Goal: Information Seeking & Learning: Check status

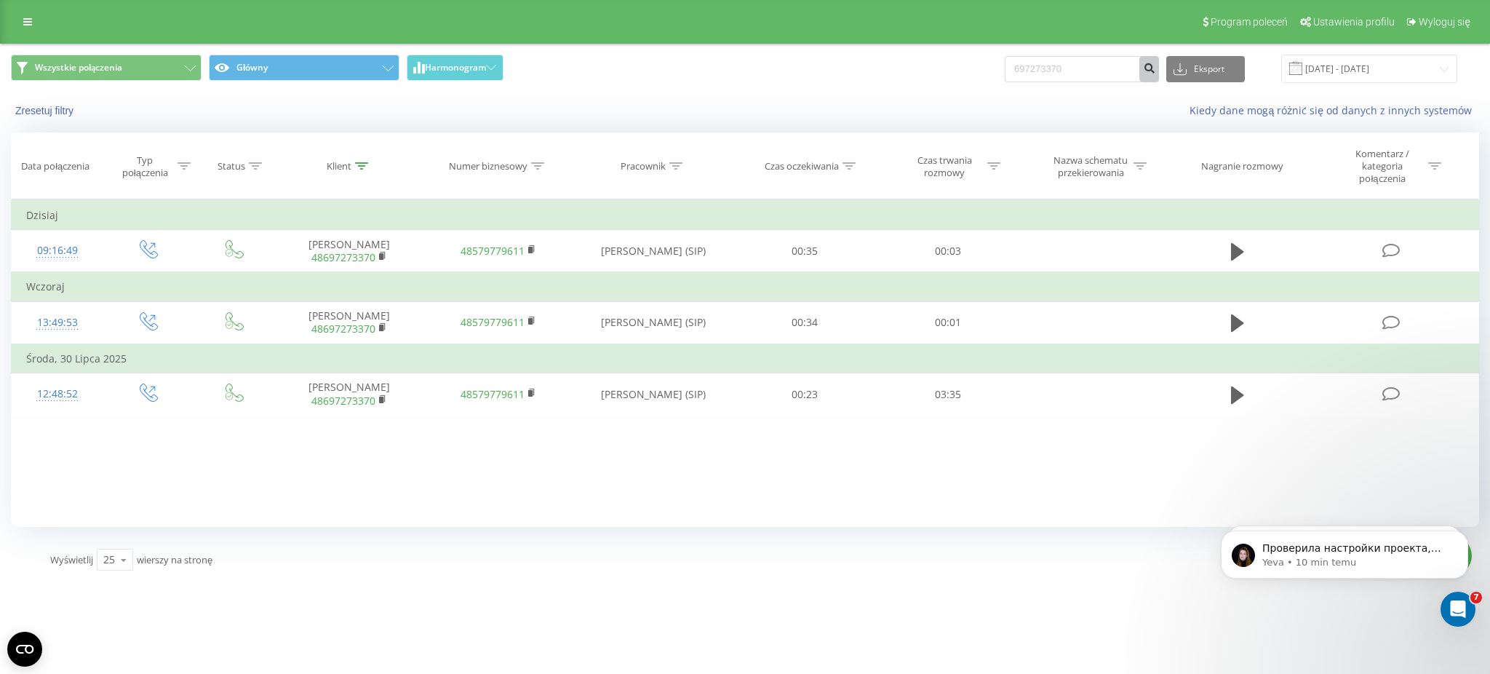
click at [1155, 65] on icon "submit" at bounding box center [1149, 66] width 12 height 9
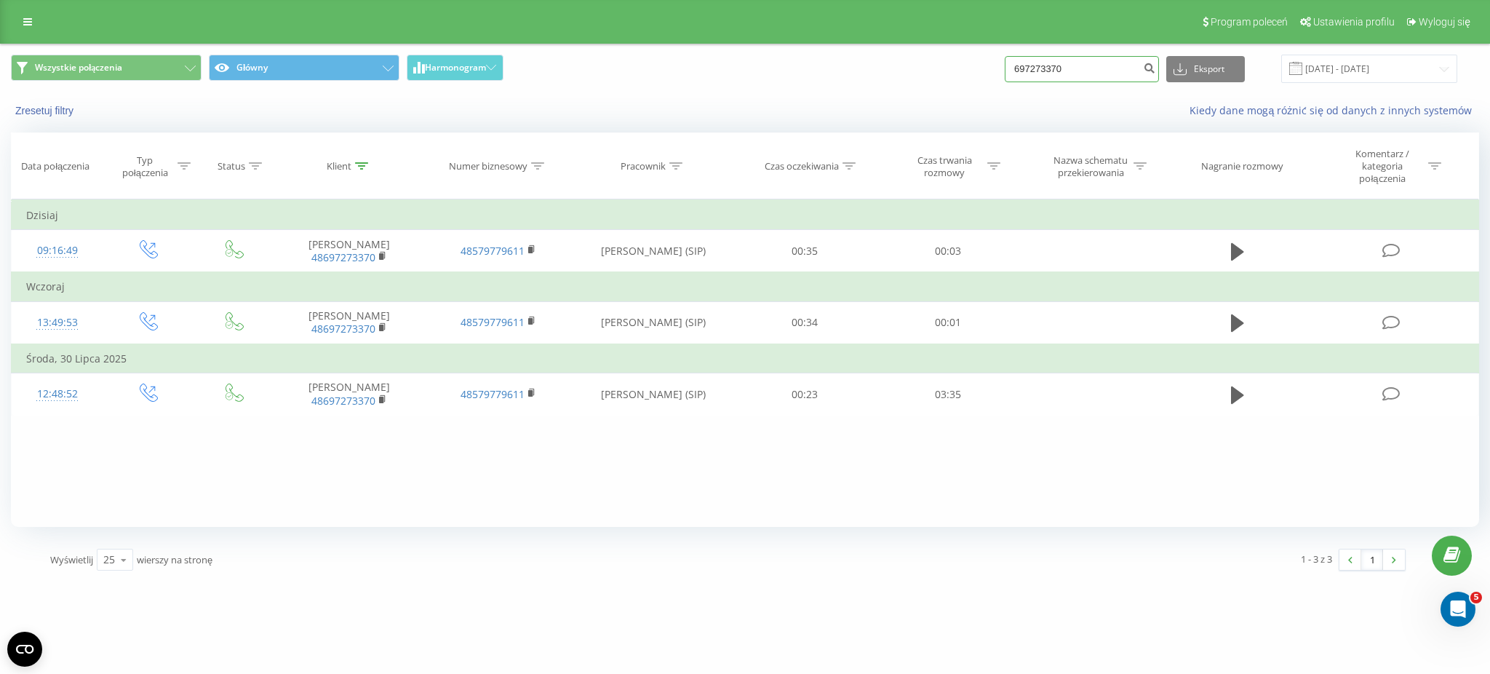
drag, startPoint x: 1109, startPoint y: 65, endPoint x: 696, endPoint y: 53, distance: 413.4
click at [1107, 65] on input "697273370" at bounding box center [1082, 69] width 154 height 26
click at [36, 22] on link at bounding box center [28, 22] width 26 height 20
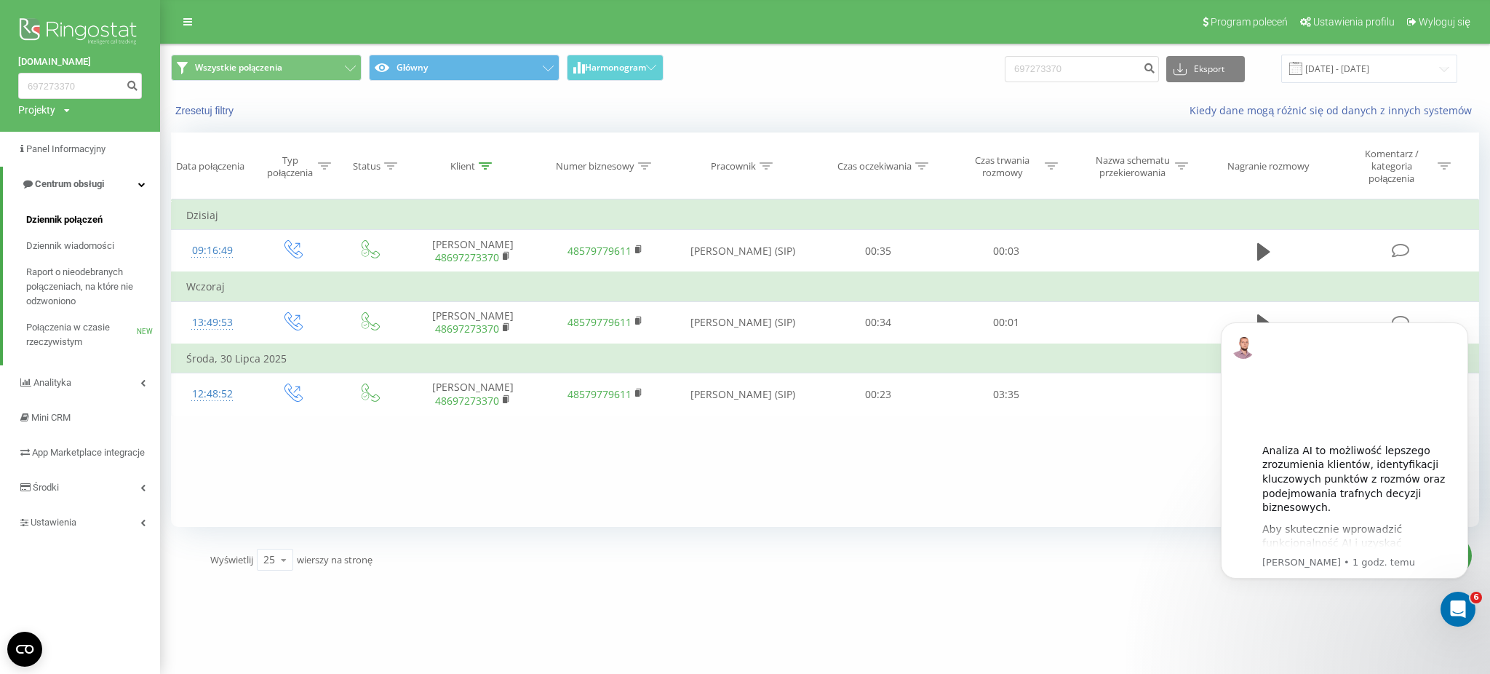
click at [85, 227] on span "Dziennik połączeń" at bounding box center [64, 219] width 76 height 15
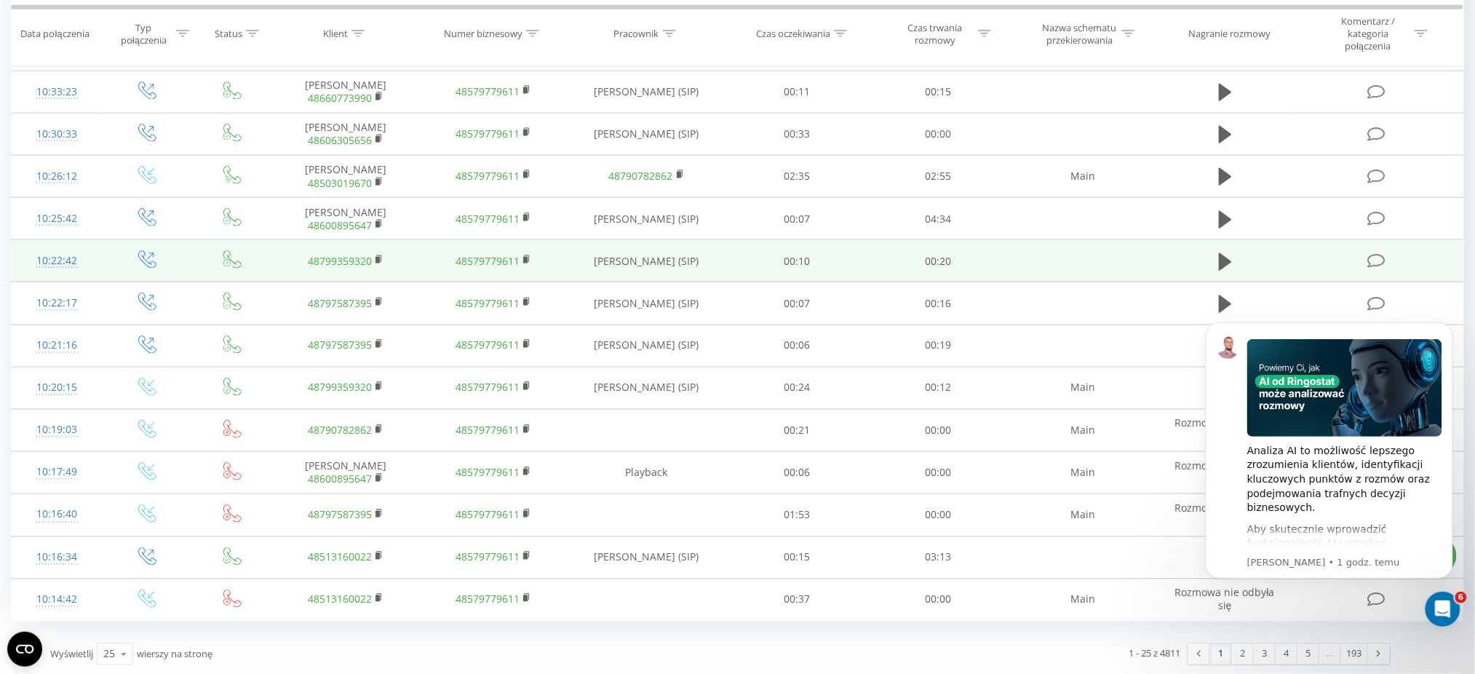
scroll to position [669, 0]
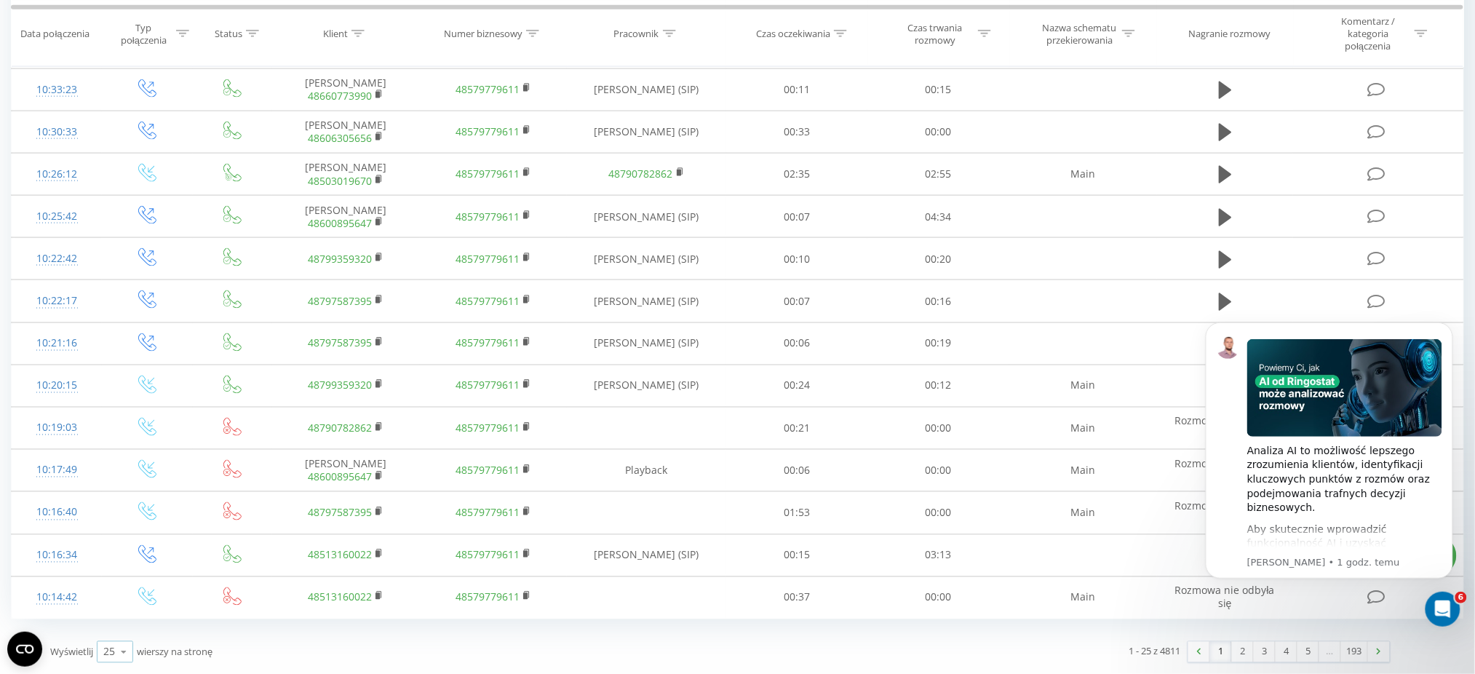
click at [125, 649] on icon at bounding box center [124, 652] width 22 height 28
click at [125, 636] on div "100" at bounding box center [114, 631] width 35 height 21
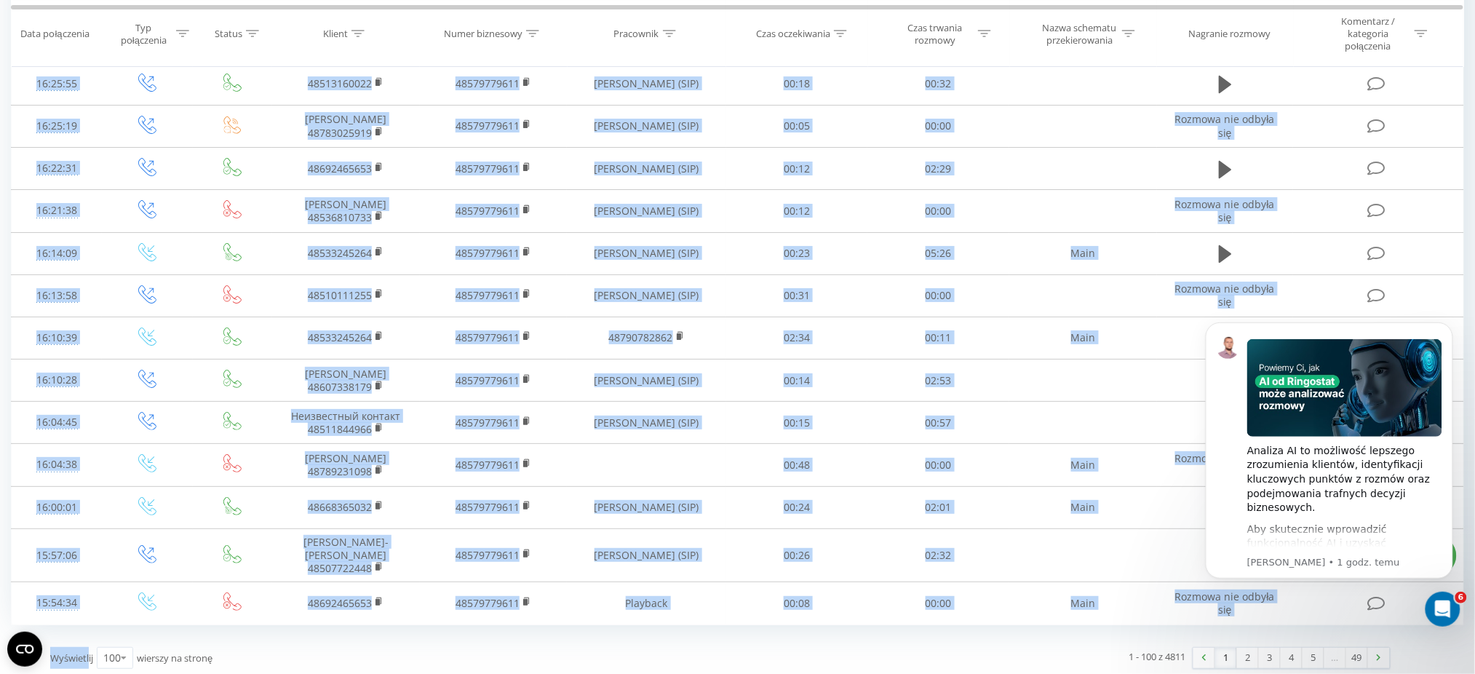
scroll to position [3889, 0]
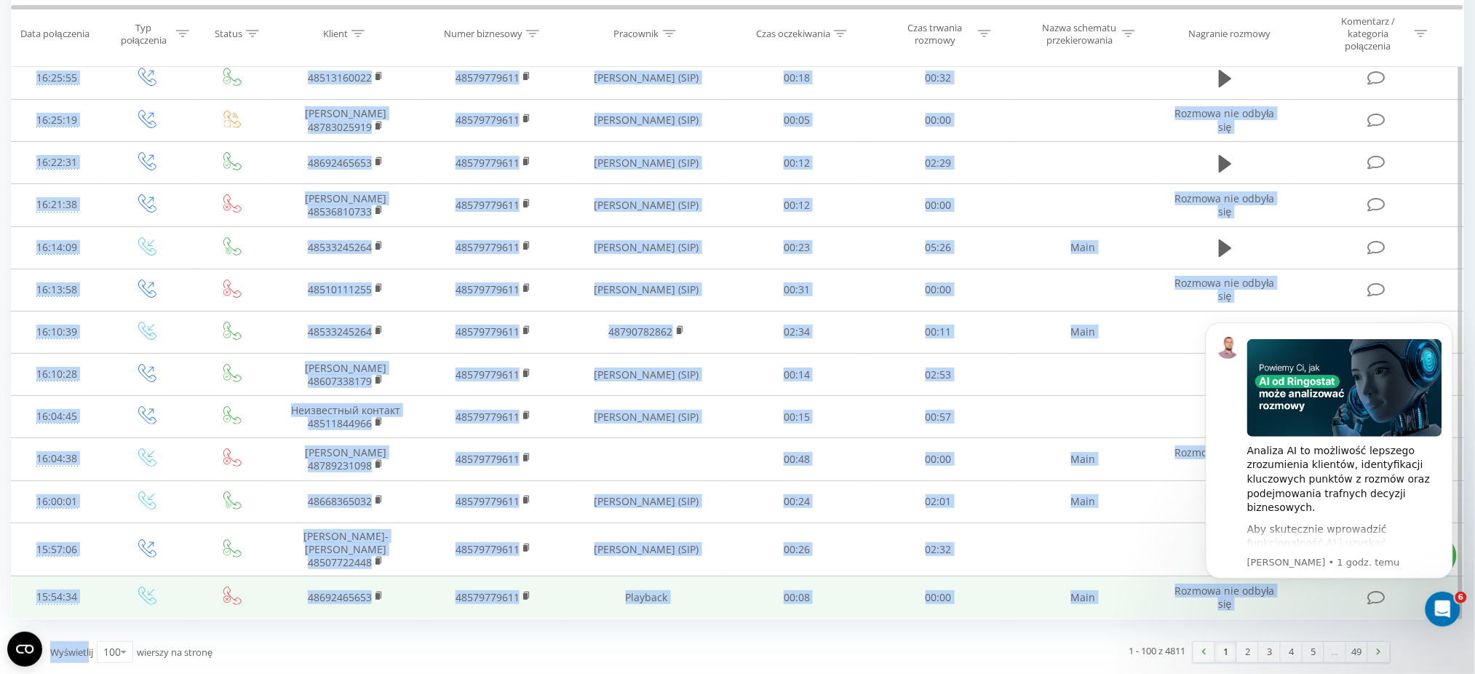
drag, startPoint x: 14, startPoint y: 297, endPoint x: 95, endPoint y: 594, distance: 308.3
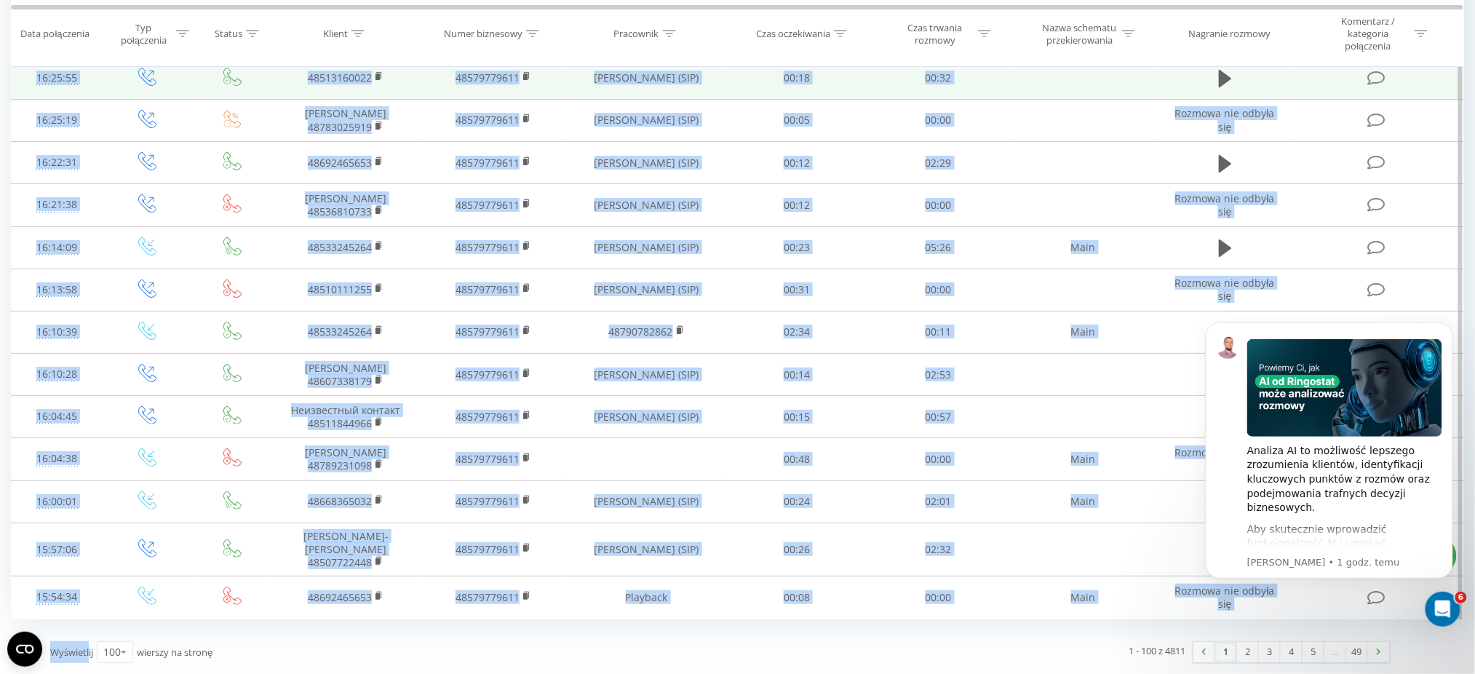
click at [103, 94] on td at bounding box center [147, 78] width 91 height 42
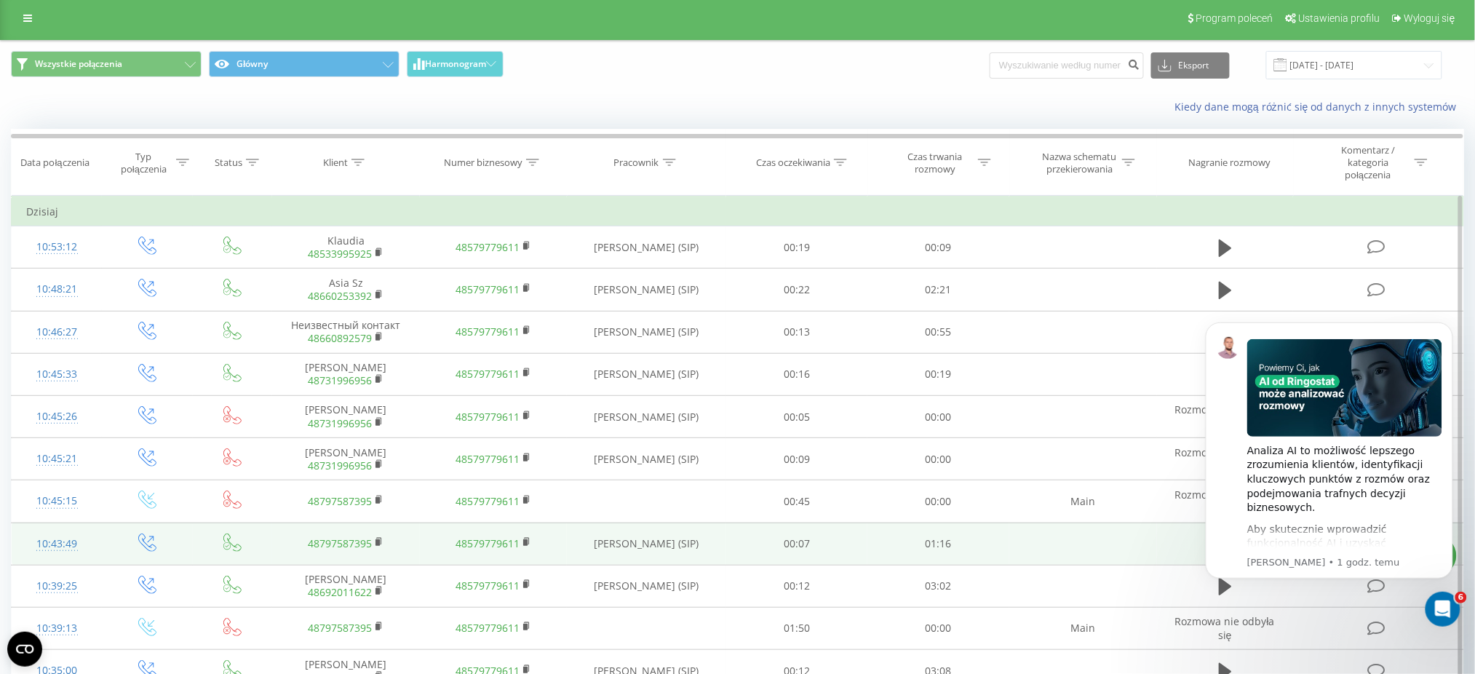
scroll to position [0, 0]
